Goal: Find specific page/section: Locate a particular part of the current website

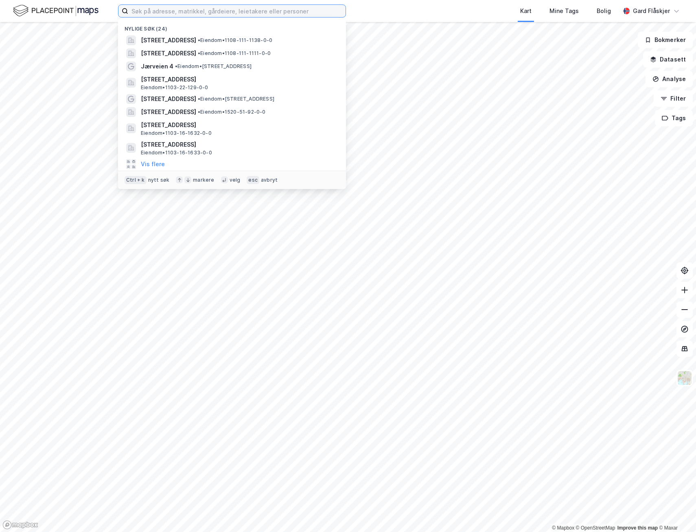
click at [200, 14] on input at bounding box center [236, 11] width 217 height 12
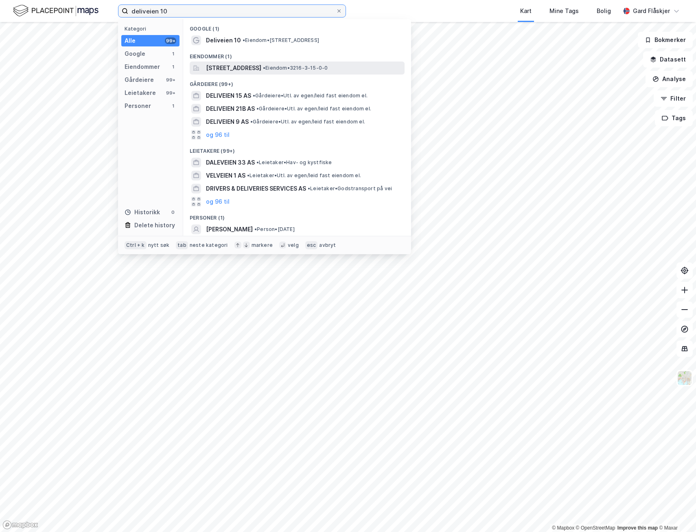
type input "deliveien 10"
click at [258, 66] on span "[STREET_ADDRESS]" at bounding box center [233, 68] width 55 height 10
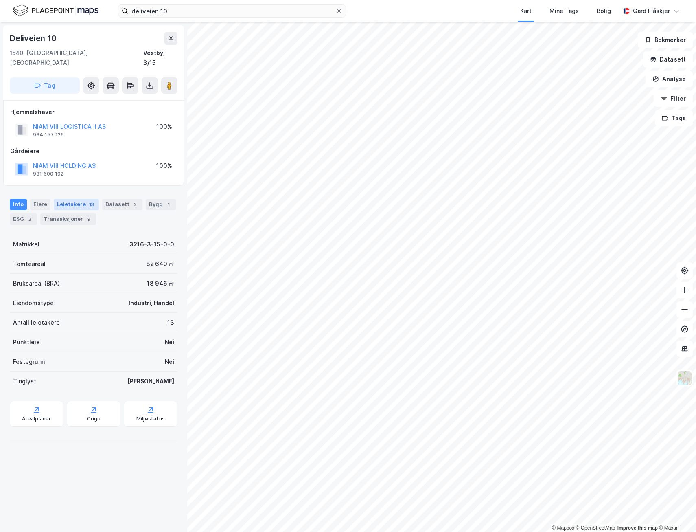
click at [88, 200] on div "13" at bounding box center [92, 204] width 8 height 8
